Goal: Task Accomplishment & Management: Complete application form

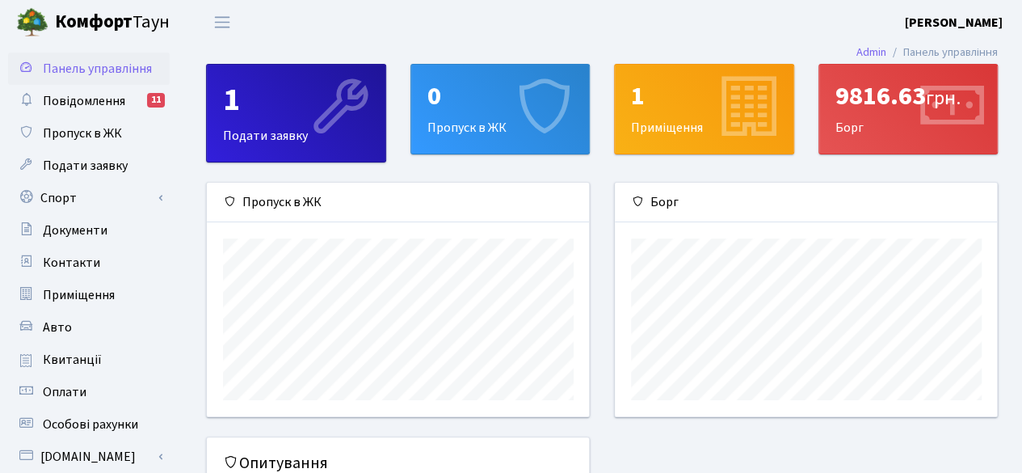
scroll to position [233, 383]
click at [454, 107] on div "0" at bounding box center [500, 96] width 146 height 31
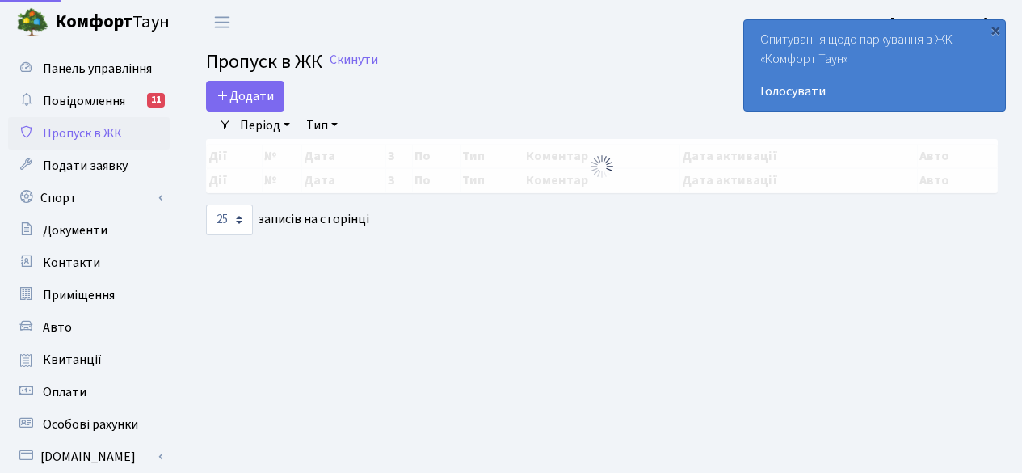
select select "25"
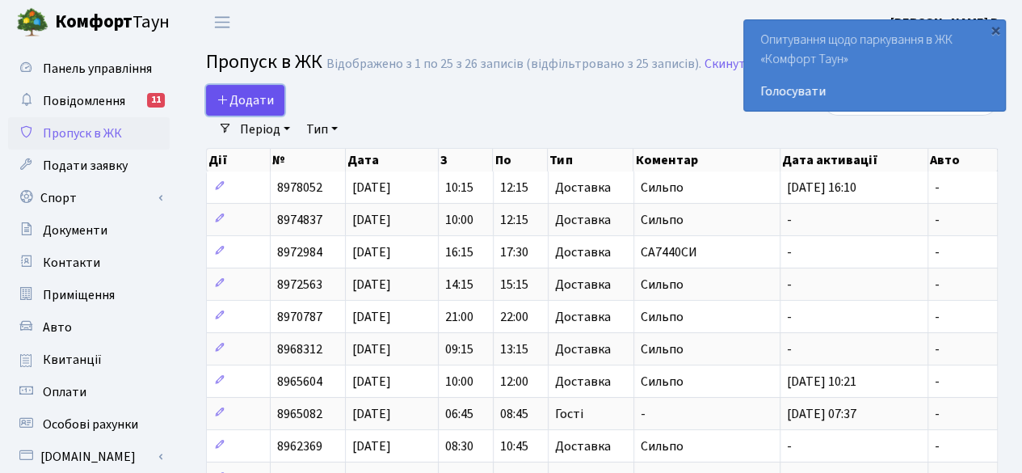
click at [243, 99] on span "Додати" at bounding box center [245, 100] width 57 height 18
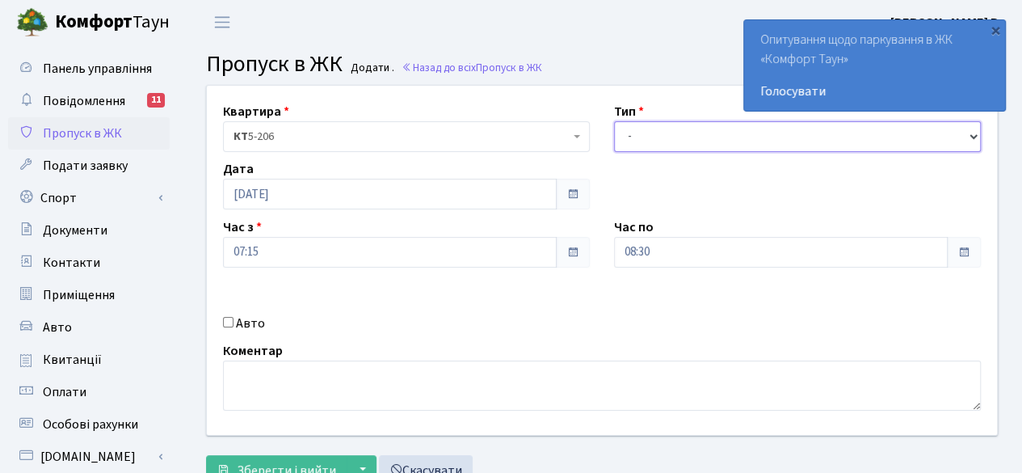
click at [737, 132] on select "- Доставка Таксі Гості Сервіс" at bounding box center [797, 136] width 367 height 31
select select "3"
click at [614, 121] on select "- Доставка Таксі Гості Сервіс" at bounding box center [797, 136] width 367 height 31
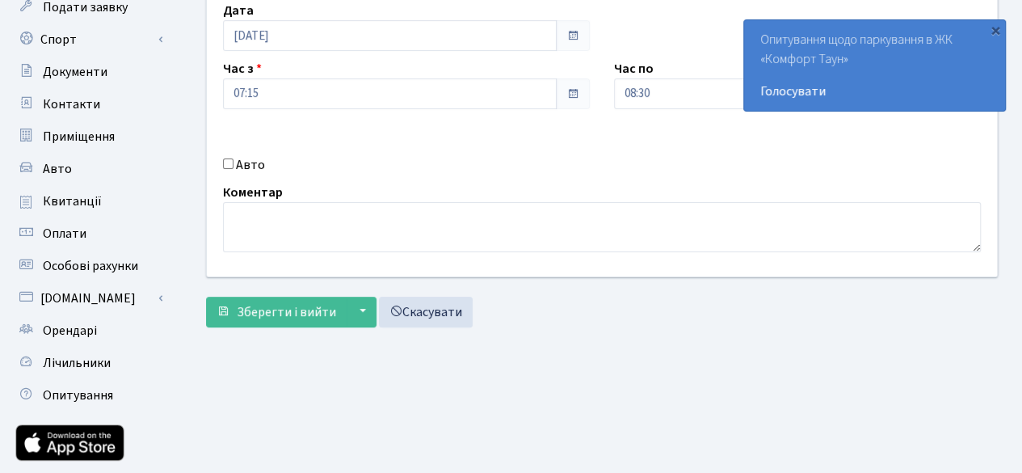
scroll to position [162, 0]
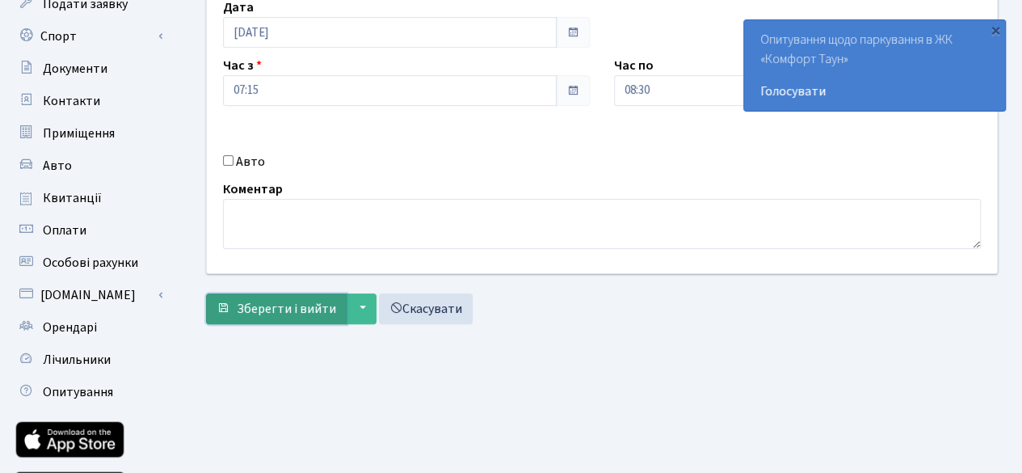
click at [268, 300] on span "Зберегти і вийти" at bounding box center [286, 309] width 99 height 18
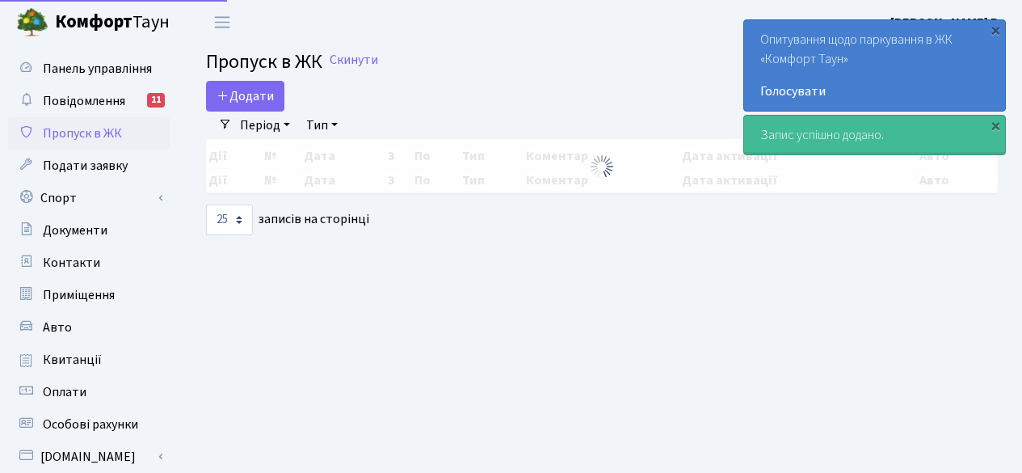
select select "25"
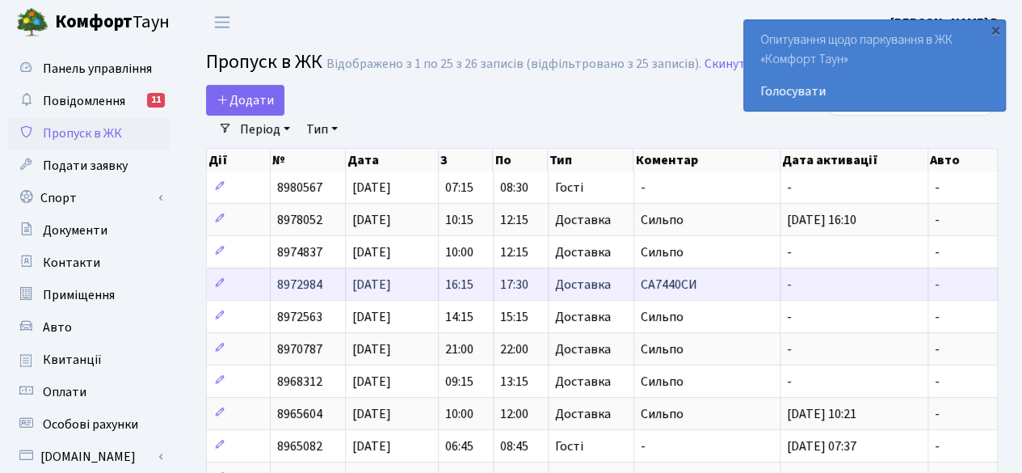
drag, startPoint x: 0, startPoint y: 0, endPoint x: 270, endPoint y: 295, distance: 399.7
click at [268, 300] on td at bounding box center [239, 316] width 64 height 32
